Goal: Go to known website: Access a specific website the user already knows

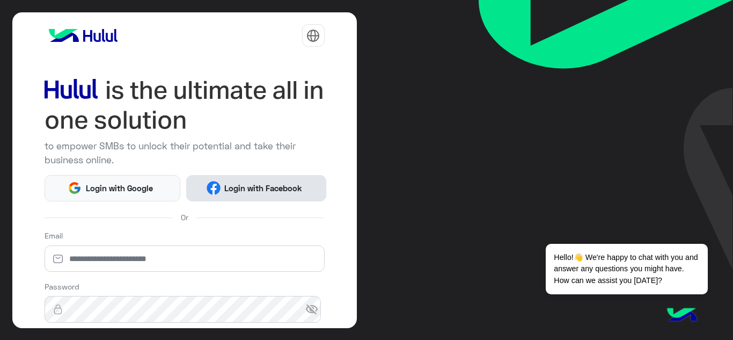
click at [264, 180] on button "Login with Facebook" at bounding box center [256, 188] width 140 height 26
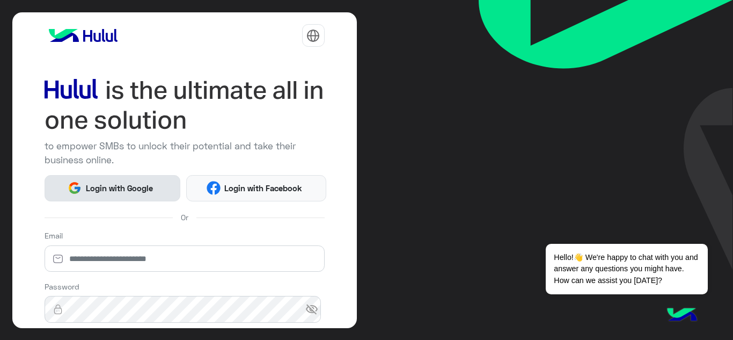
click at [139, 182] on span "Login with Google" at bounding box center [119, 188] width 75 height 12
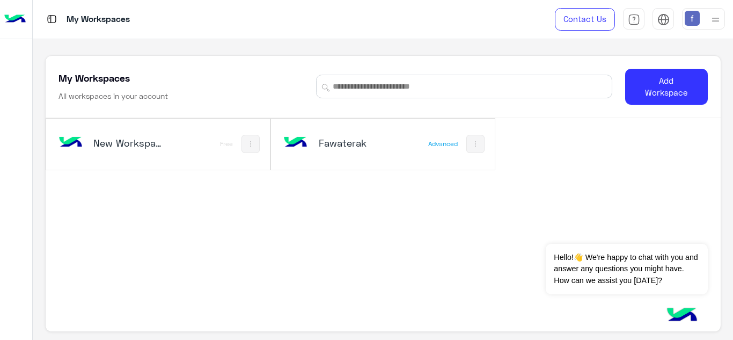
click at [340, 150] on div "Fawaterak" at bounding box center [356, 143] width 74 height 15
click at [365, 140] on h5 "Fawaterak" at bounding box center [356, 142] width 74 height 13
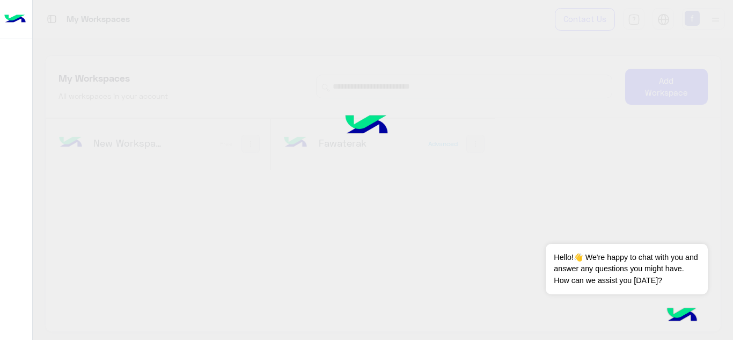
click at [395, 159] on div at bounding box center [366, 170] width 733 height 340
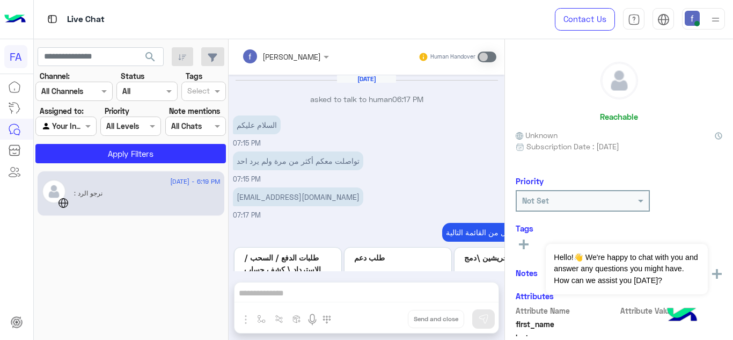
scroll to position [267, 0]
